Goal: Information Seeking & Learning: Learn about a topic

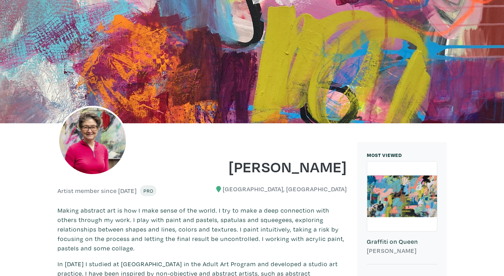
scroll to position [29, 0]
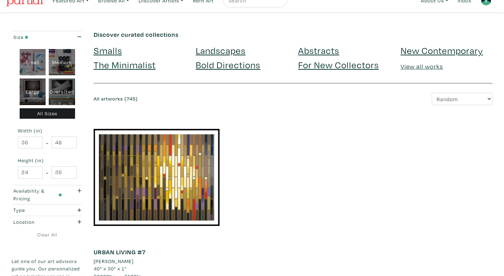
scroll to position [12, 0]
click at [62, 144] on input "48" at bounding box center [64, 142] width 25 height 12
type input "4"
type input "60"
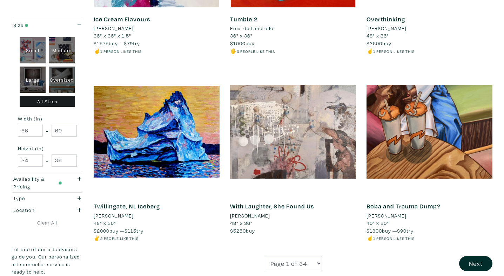
scroll to position [1375, 0]
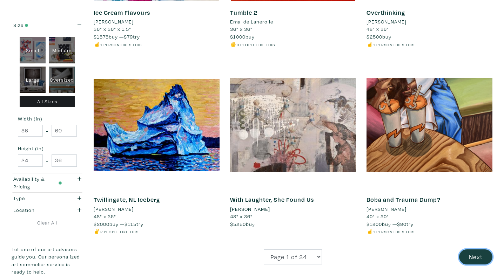
click at [474, 250] on button "Next" at bounding box center [475, 257] width 33 height 15
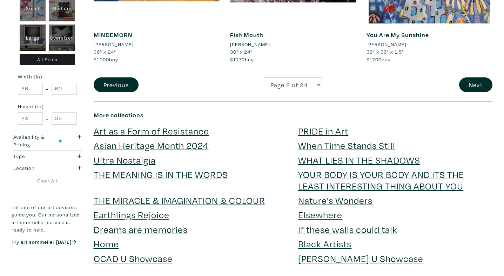
scroll to position [1535, 0]
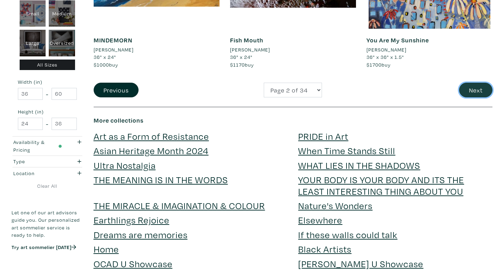
click at [471, 93] on button "Next" at bounding box center [475, 90] width 33 height 15
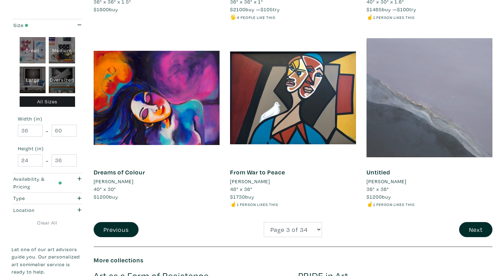
scroll to position [1390, 0]
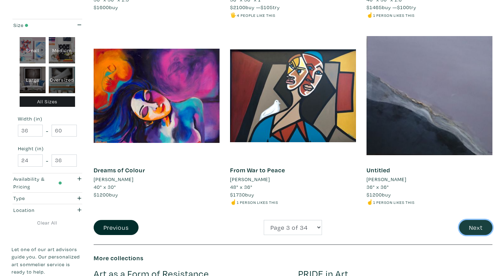
click at [478, 226] on button "Next" at bounding box center [475, 227] width 33 height 15
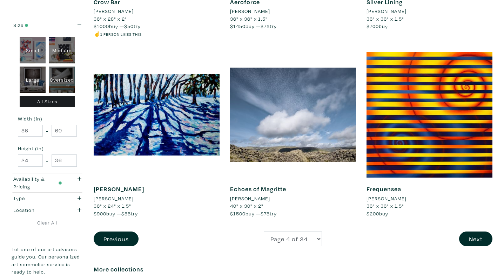
scroll to position [1387, 0]
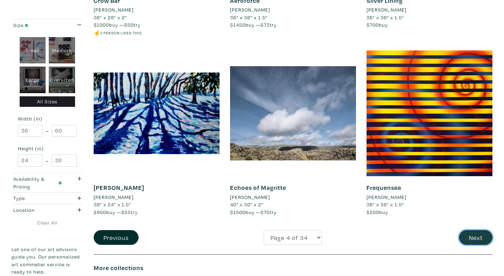
click at [481, 238] on button "Next" at bounding box center [475, 237] width 33 height 15
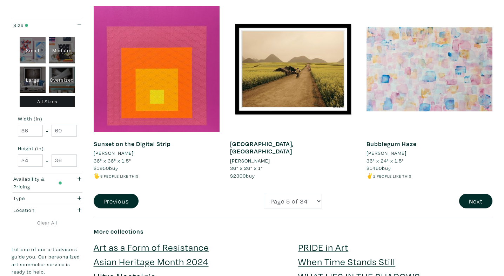
scroll to position [1424, 0]
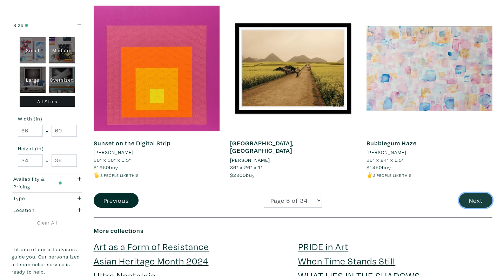
click at [472, 198] on button "Next" at bounding box center [475, 200] width 33 height 15
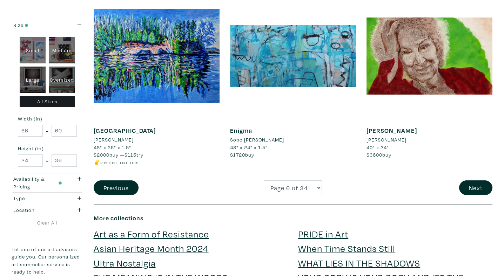
scroll to position [1512, 0]
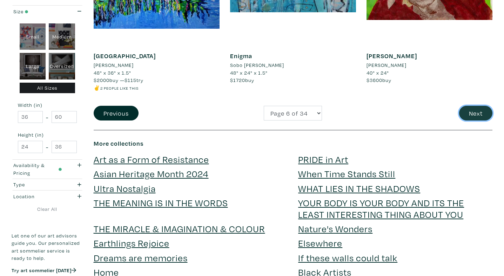
click at [467, 116] on button "Next" at bounding box center [475, 113] width 33 height 15
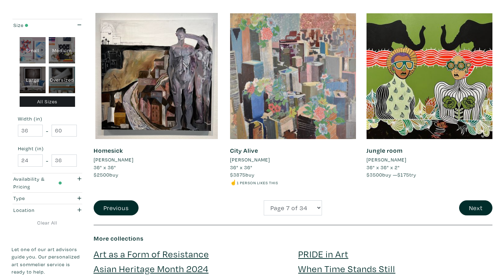
scroll to position [1433, 0]
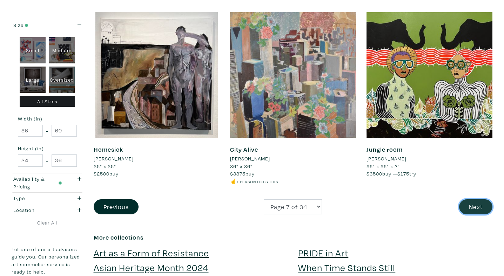
click at [473, 201] on button "Next" at bounding box center [475, 207] width 33 height 15
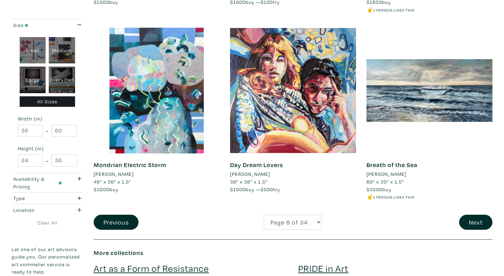
scroll to position [1397, 0]
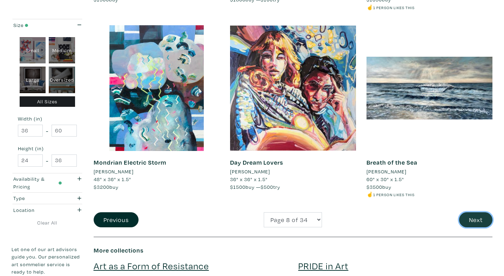
click at [474, 221] on button "Next" at bounding box center [475, 219] width 33 height 15
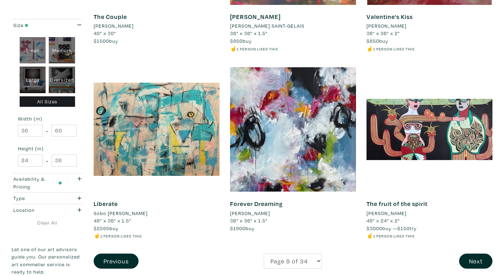
scroll to position [1390, 0]
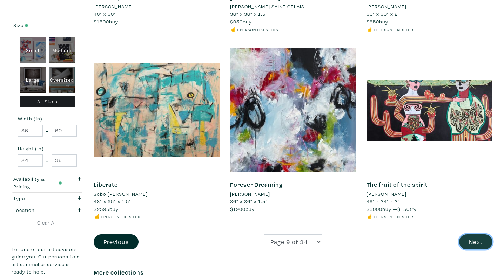
click at [476, 238] on button "Next" at bounding box center [475, 242] width 33 height 15
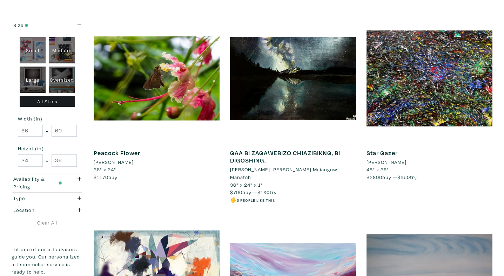
scroll to position [1379, 0]
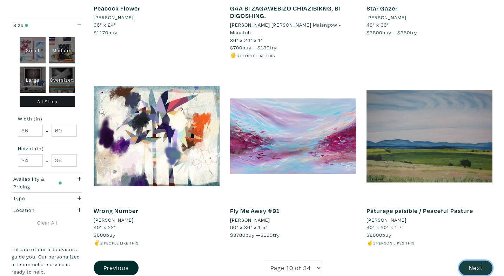
click at [476, 261] on button "Next" at bounding box center [475, 268] width 33 height 15
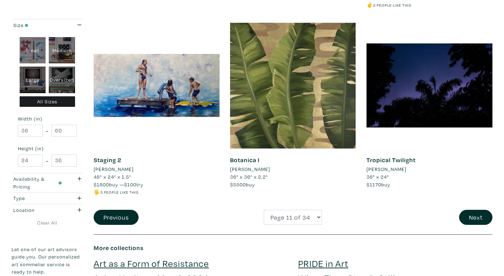
scroll to position [1399, 0]
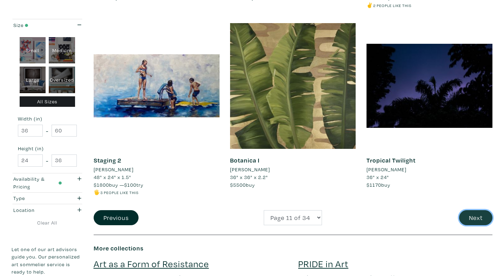
click at [479, 219] on button "Next" at bounding box center [475, 217] width 33 height 15
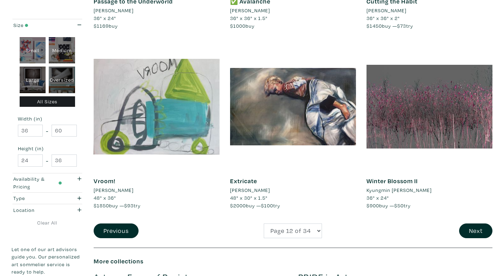
scroll to position [1388, 0]
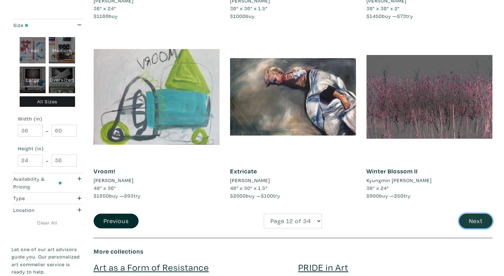
click at [472, 224] on button "Next" at bounding box center [475, 221] width 33 height 15
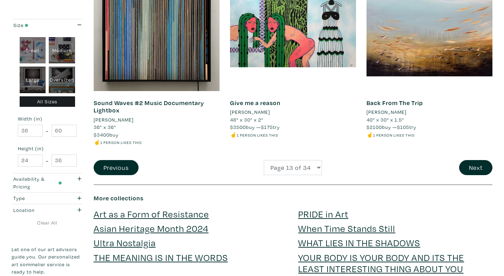
scroll to position [1468, 0]
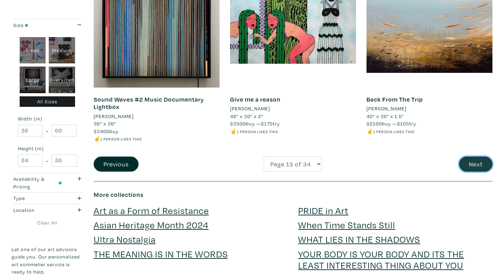
click at [480, 157] on button "Next" at bounding box center [475, 164] width 33 height 15
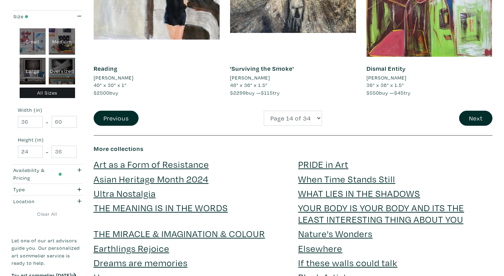
scroll to position [1523, 0]
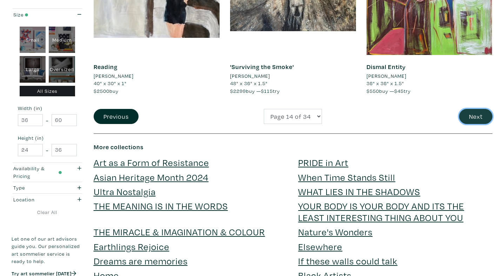
click at [478, 109] on button "Next" at bounding box center [475, 116] width 33 height 15
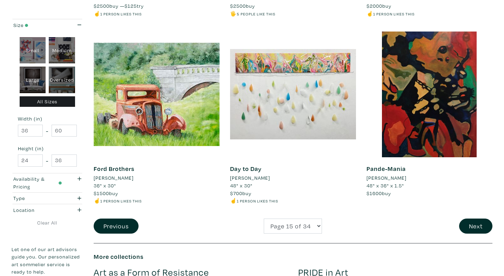
scroll to position [1392, 0]
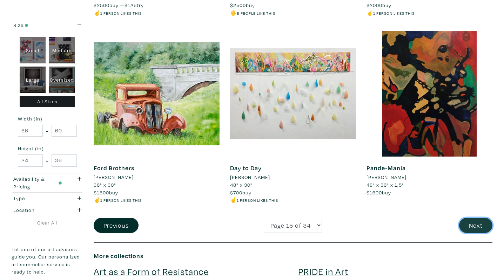
click at [481, 229] on button "Next" at bounding box center [475, 225] width 33 height 15
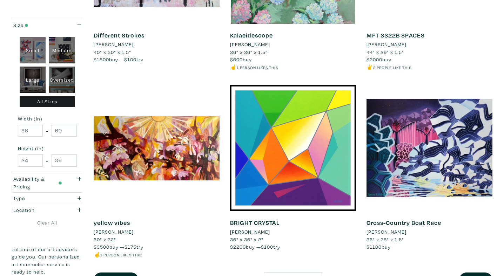
scroll to position [1479, 0]
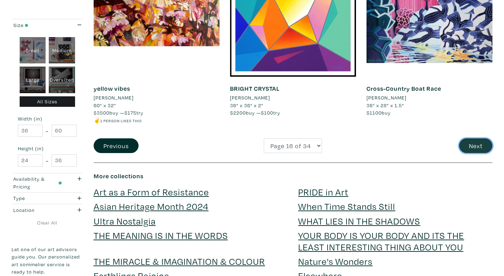
click at [475, 138] on button "Next" at bounding box center [475, 145] width 33 height 15
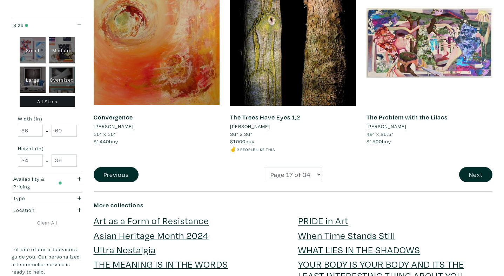
scroll to position [1466, 0]
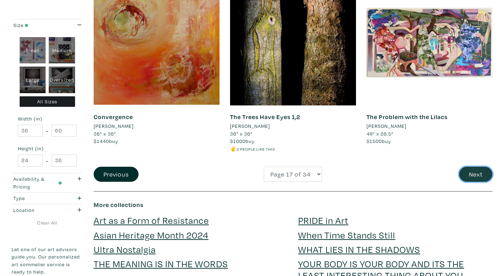
click at [476, 169] on button "Next" at bounding box center [475, 174] width 33 height 15
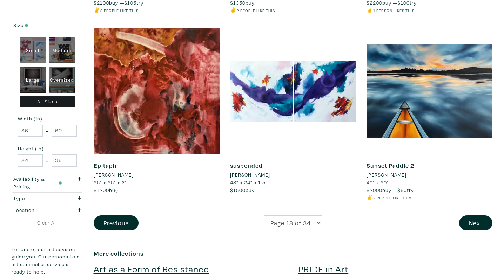
scroll to position [1394, 0]
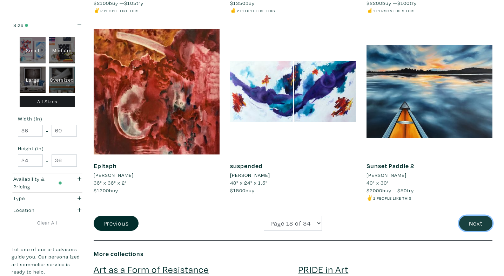
click at [480, 229] on button "Next" at bounding box center [475, 223] width 33 height 15
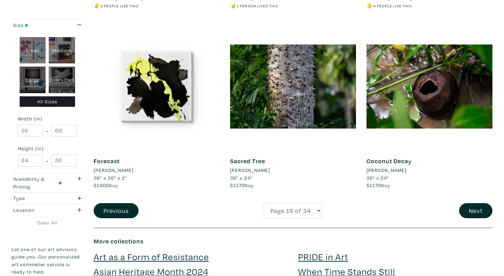
scroll to position [1420, 0]
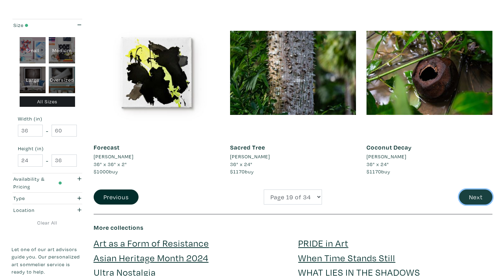
click at [473, 190] on button "Next" at bounding box center [475, 197] width 33 height 15
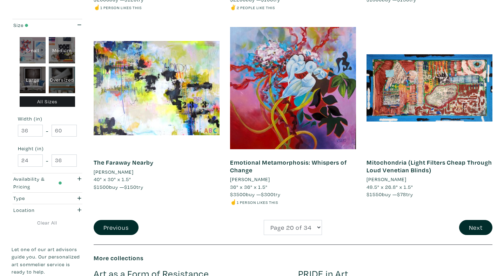
scroll to position [1424, 0]
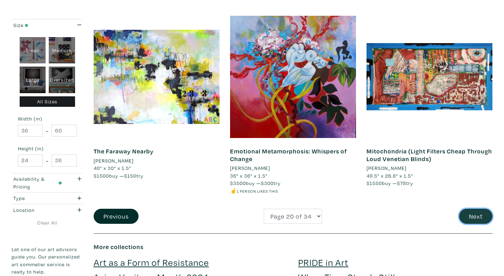
click at [478, 224] on button "Next" at bounding box center [475, 216] width 33 height 15
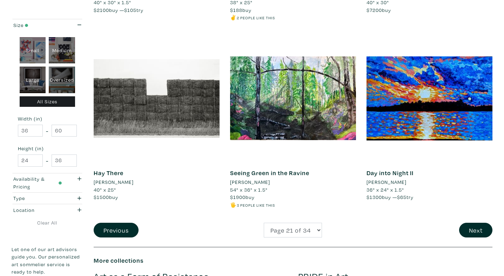
scroll to position [1397, 0]
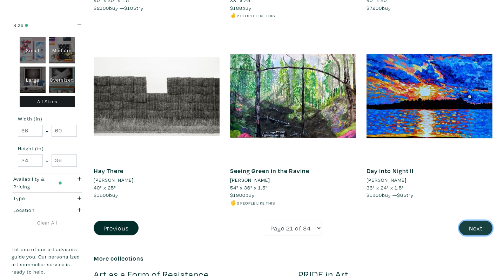
click at [475, 230] on button "Next" at bounding box center [475, 228] width 33 height 15
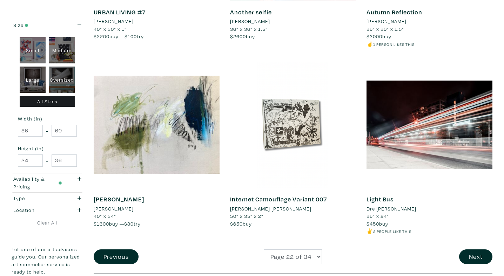
scroll to position [1481, 0]
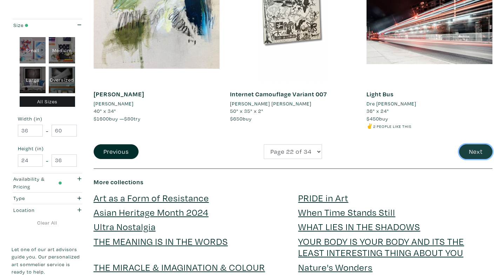
click at [470, 154] on button "Next" at bounding box center [475, 151] width 33 height 15
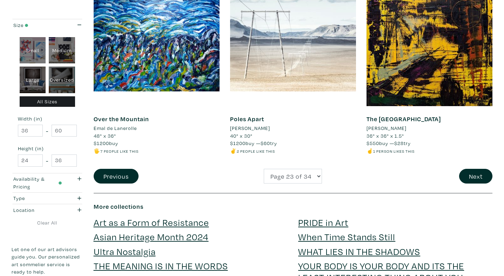
scroll to position [1493, 0]
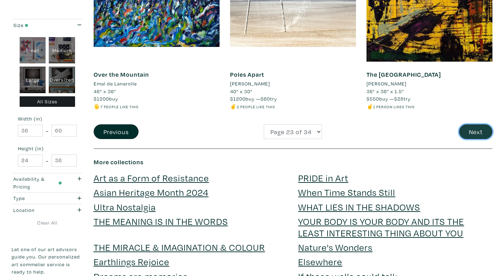
click at [473, 131] on button "Next" at bounding box center [475, 131] width 33 height 15
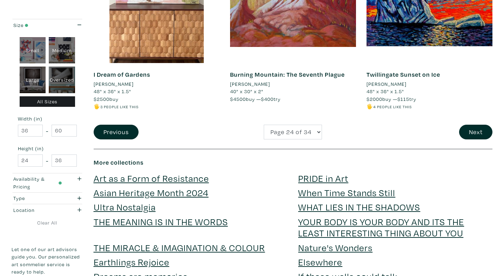
scroll to position [1502, 0]
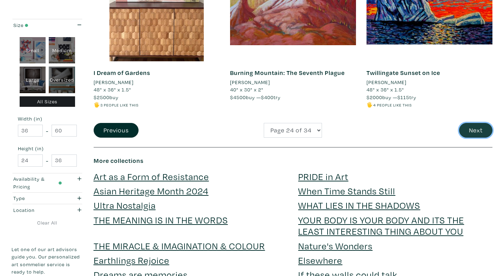
click at [483, 123] on button "Next" at bounding box center [475, 130] width 33 height 15
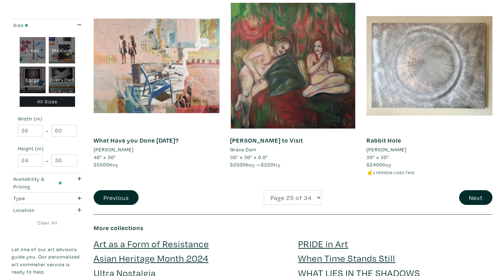
scroll to position [1431, 0]
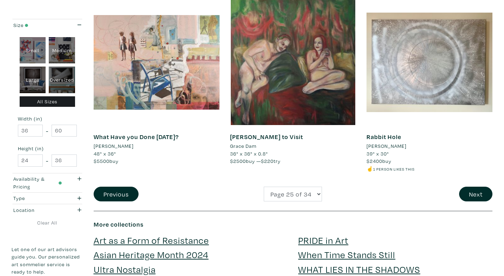
click at [483, 165] on li "☝️ 1 person likes this" at bounding box center [429, 169] width 126 height 8
click at [479, 194] on button "Next" at bounding box center [475, 194] width 33 height 15
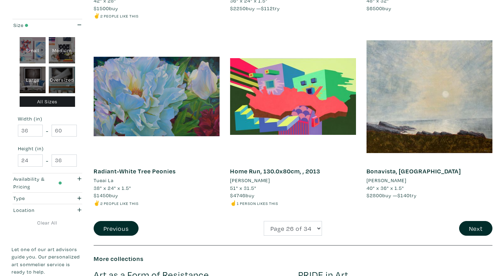
scroll to position [1400, 0]
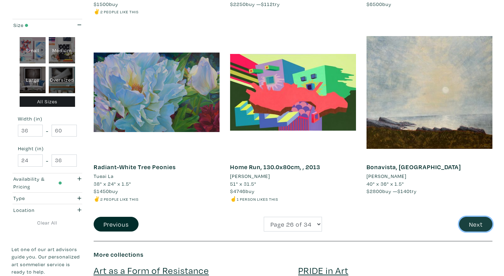
click at [468, 224] on button "Next" at bounding box center [475, 224] width 33 height 15
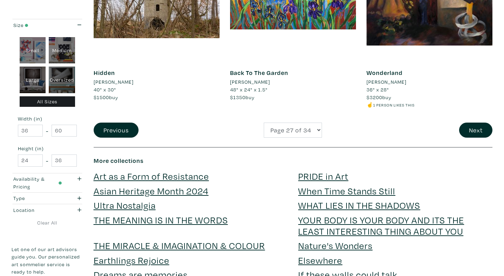
scroll to position [1487, 0]
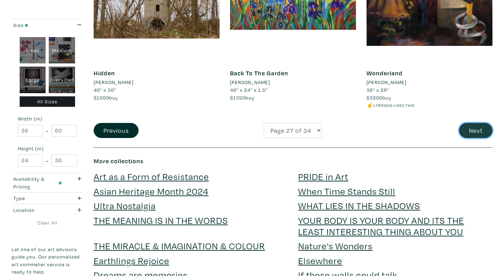
click at [475, 133] on button "Next" at bounding box center [475, 130] width 33 height 15
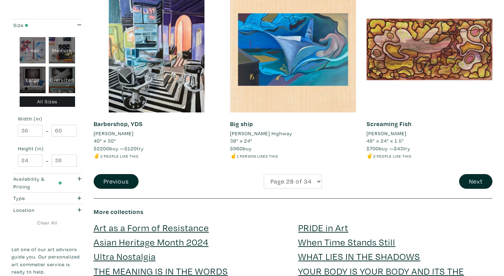
scroll to position [1455, 0]
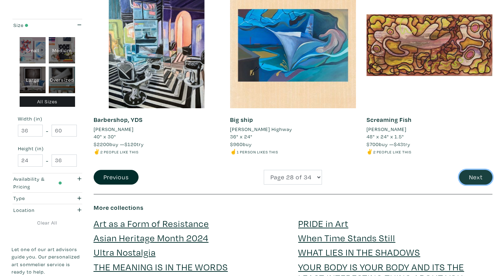
click at [480, 180] on button "Next" at bounding box center [475, 177] width 33 height 15
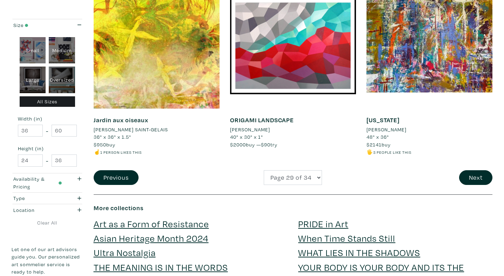
scroll to position [1439, 0]
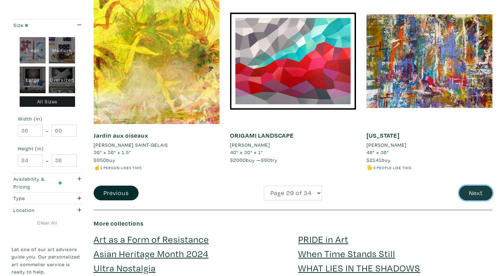
click at [470, 186] on button "Next" at bounding box center [475, 193] width 33 height 15
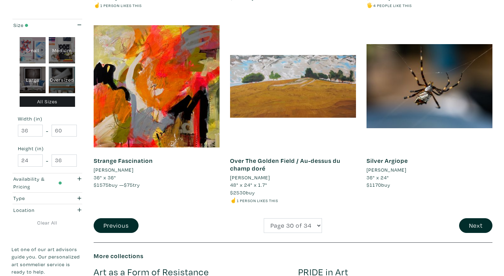
scroll to position [1416, 0]
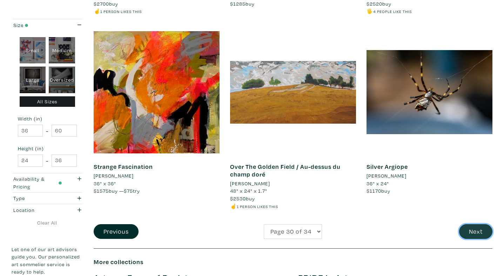
click at [474, 229] on button "Next" at bounding box center [475, 231] width 33 height 15
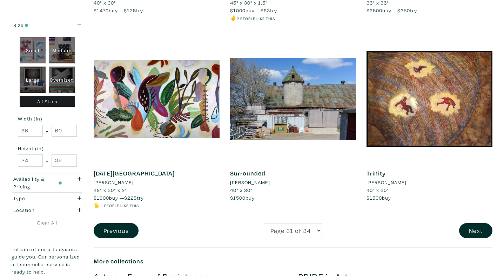
scroll to position [1432, 0]
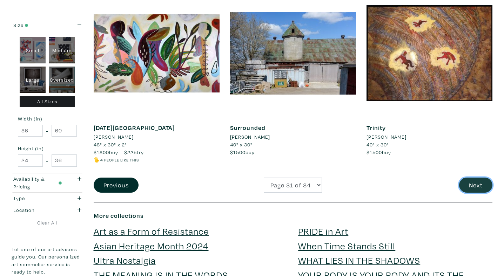
click at [473, 189] on button "Next" at bounding box center [475, 185] width 33 height 15
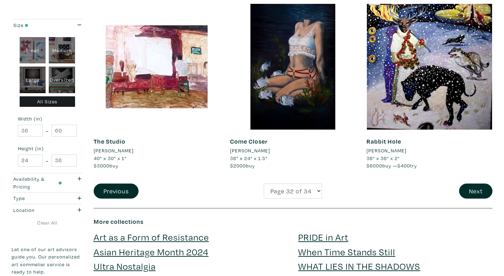
scroll to position [1426, 0]
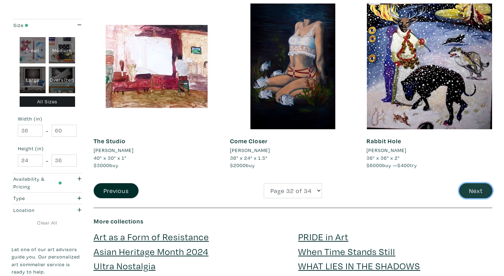
click at [472, 190] on button "Next" at bounding box center [475, 190] width 33 height 15
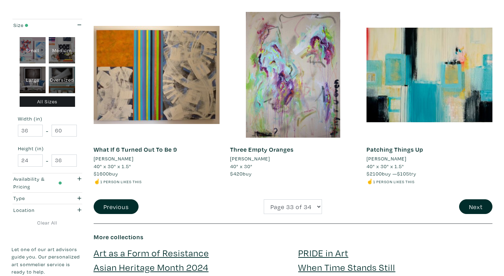
scroll to position [1425, 0]
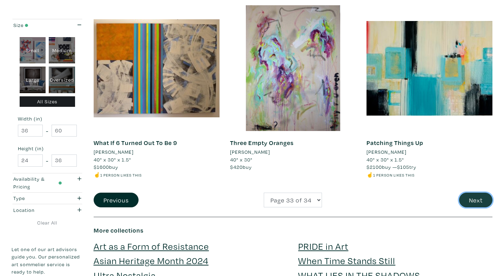
click at [475, 205] on button "Next" at bounding box center [475, 200] width 33 height 15
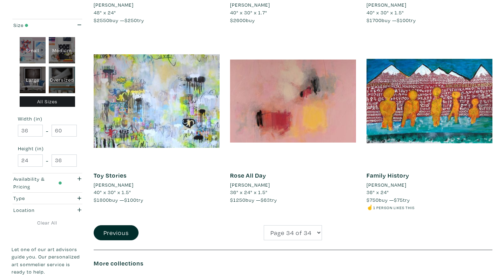
scroll to position [455, 0]
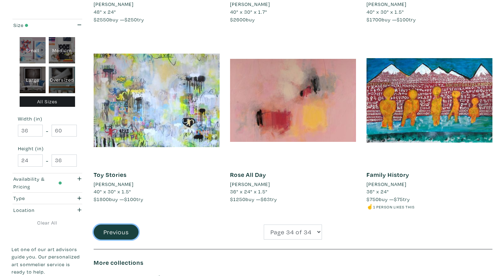
click at [117, 232] on button "Previous" at bounding box center [116, 232] width 45 height 15
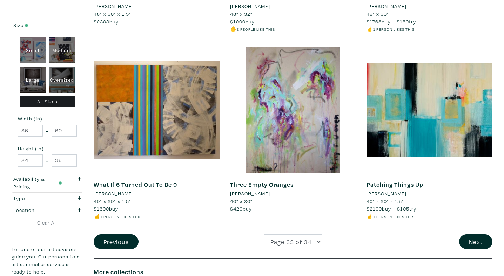
scroll to position [1395, 0]
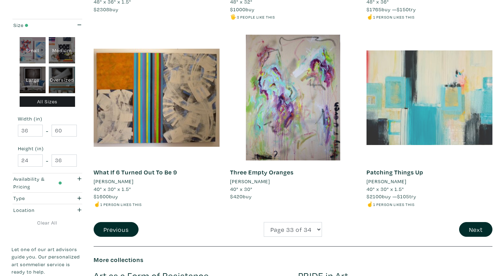
click at [421, 139] on div at bounding box center [429, 98] width 126 height 126
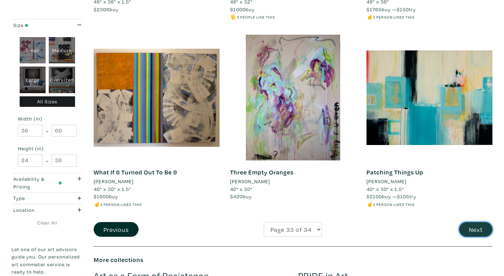
click at [479, 230] on button "Next" at bounding box center [475, 229] width 33 height 15
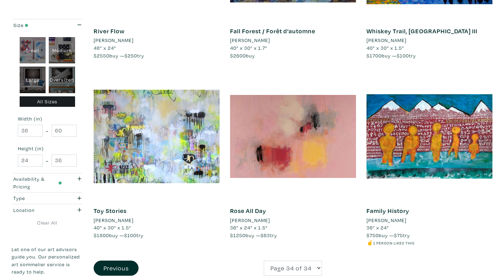
scroll to position [405, 0]
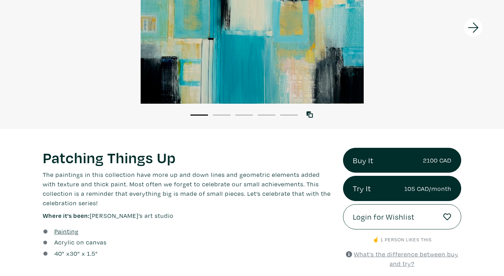
scroll to position [125, 0]
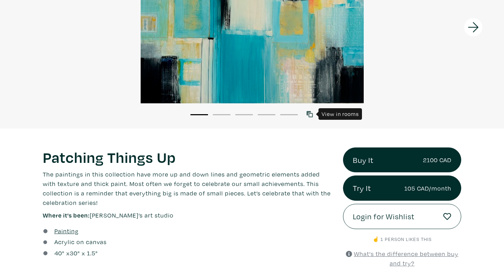
click at [312, 113] on icon at bounding box center [309, 114] width 6 height 6
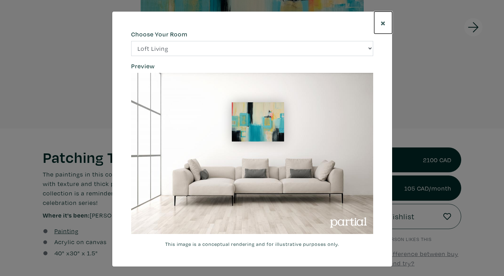
click at [383, 22] on span "×" at bounding box center [382, 22] width 5 height 12
